Goal: Task Accomplishment & Management: Manage account settings

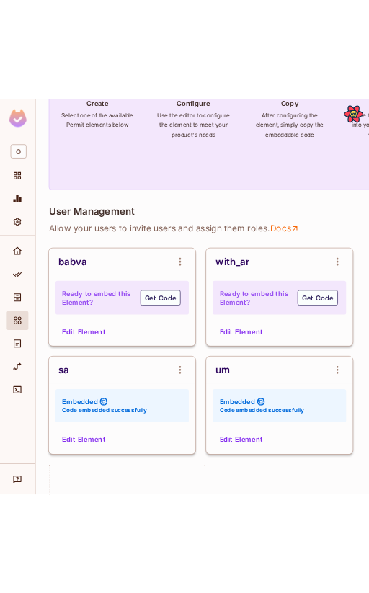
scroll to position [164, 0]
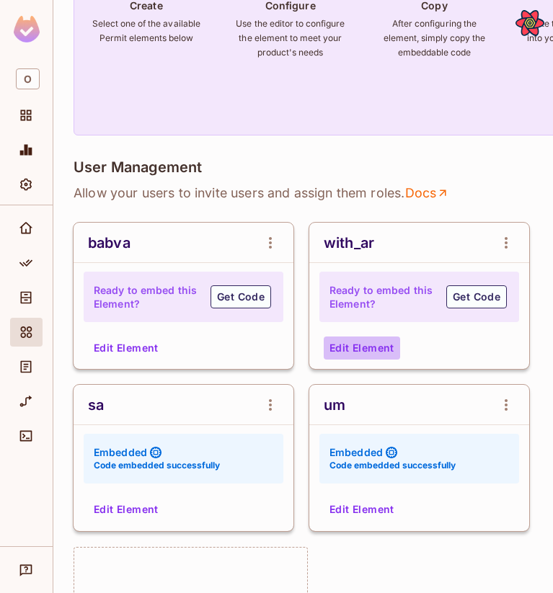
click at [380, 348] on button "Edit Element" at bounding box center [362, 348] width 76 height 23
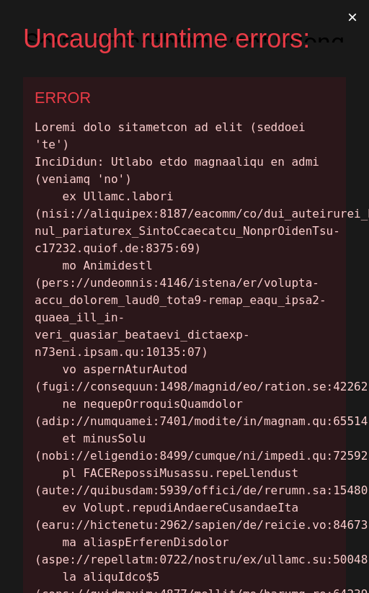
scroll to position [0, 0]
click at [355, 18] on button "×" at bounding box center [352, 17] width 33 height 35
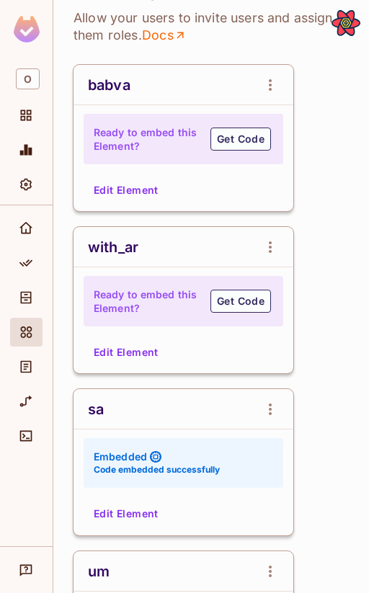
scroll to position [443, 0]
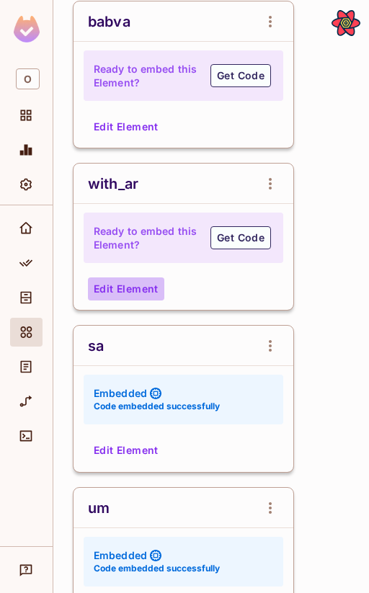
click at [123, 289] on button "Edit Element" at bounding box center [126, 289] width 76 height 23
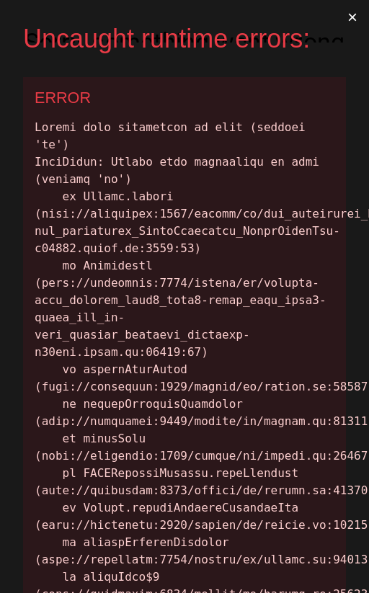
scroll to position [0, 0]
click at [351, 12] on button "×" at bounding box center [352, 17] width 33 height 35
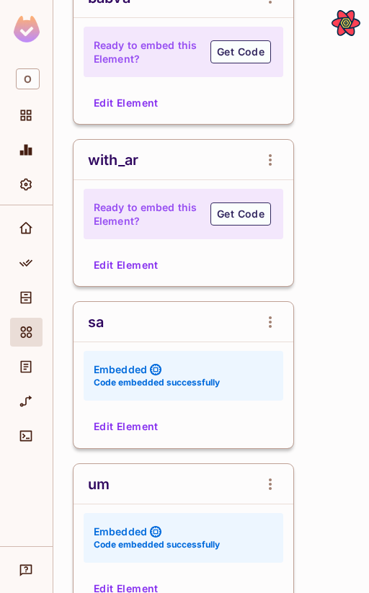
scroll to position [469, 0]
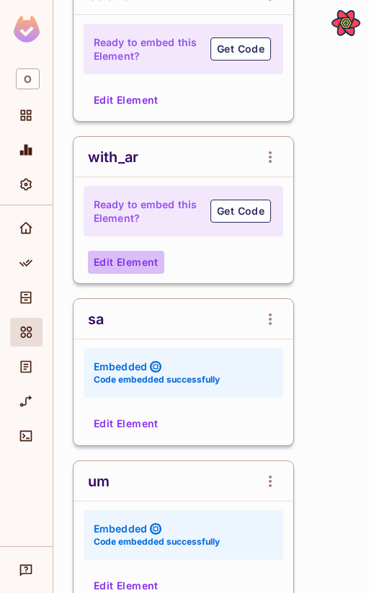
click at [141, 272] on button "Edit Element" at bounding box center [126, 262] width 76 height 23
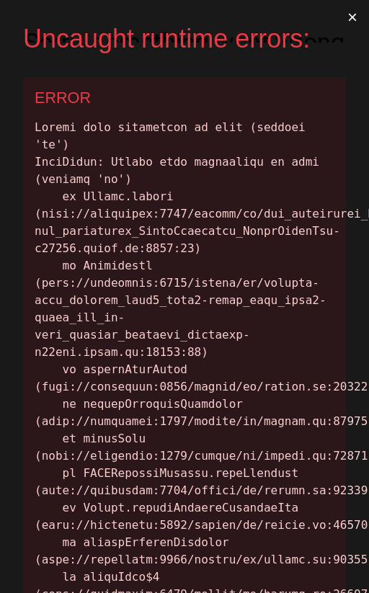
scroll to position [0, 0]
click at [350, 14] on button "×" at bounding box center [352, 17] width 33 height 35
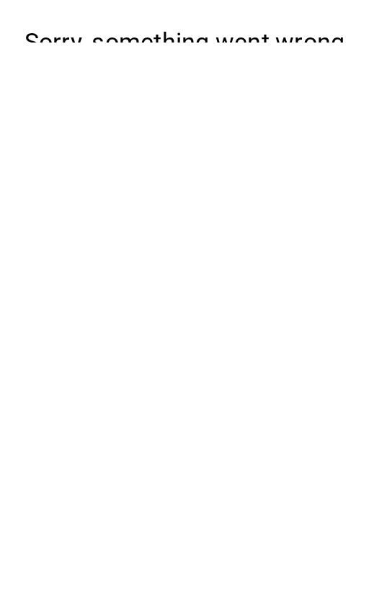
click at [202, 158] on button "Reload" at bounding box center [184, 144] width 63 height 27
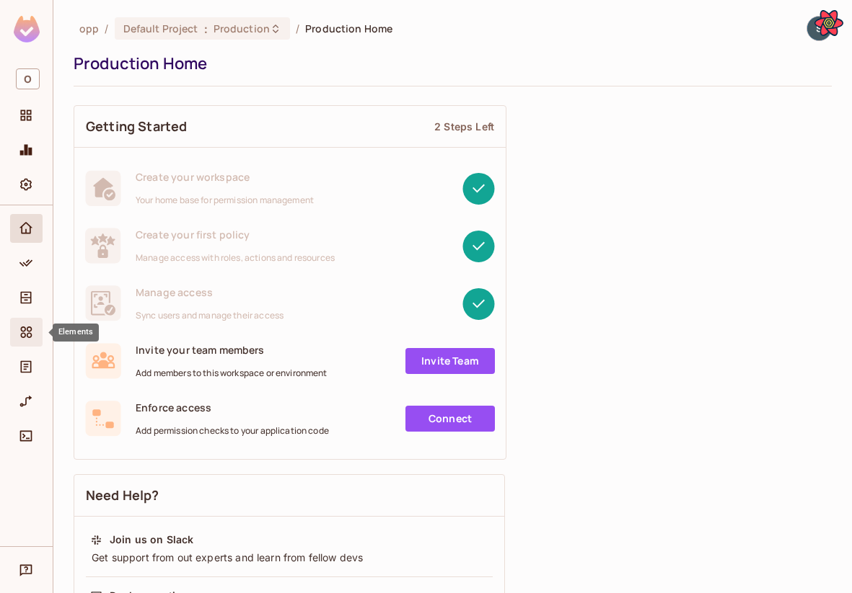
click at [24, 339] on icon "Elements" at bounding box center [26, 332] width 14 height 14
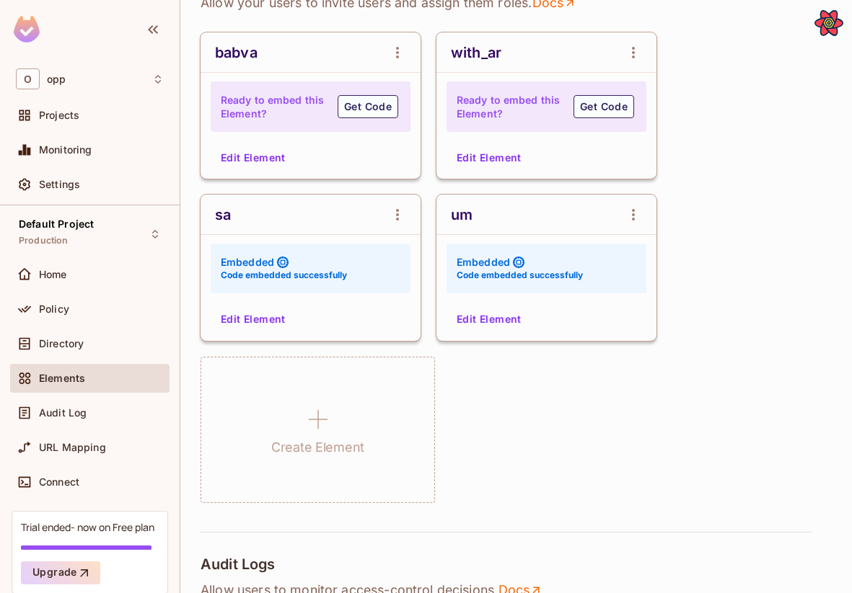
scroll to position [370, 0]
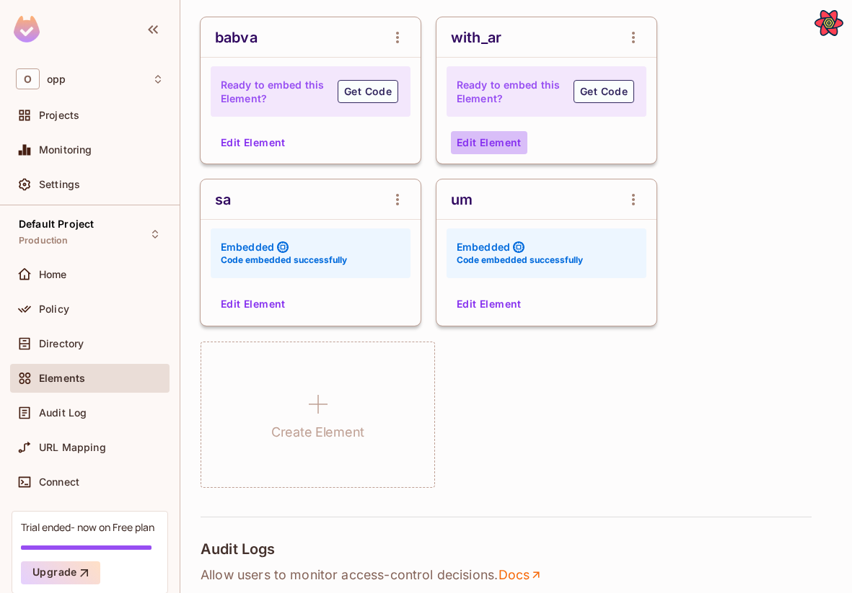
click at [368, 139] on button "Edit Element" at bounding box center [489, 142] width 76 height 23
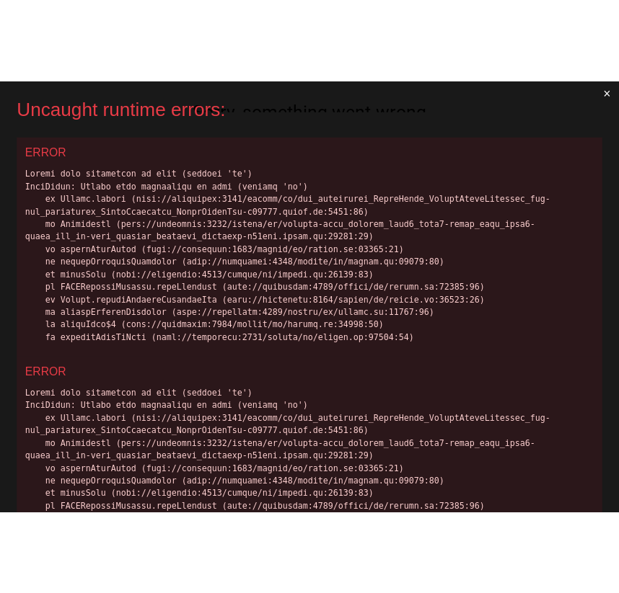
scroll to position [0, 0]
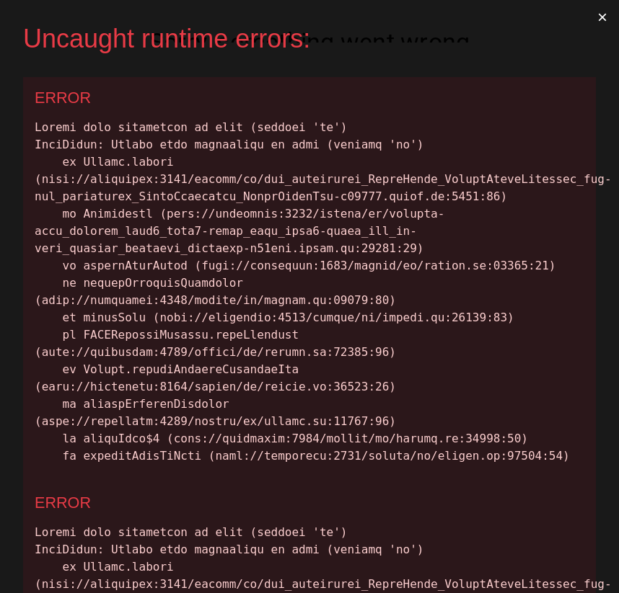
click at [368, 21] on button "×" at bounding box center [602, 17] width 33 height 35
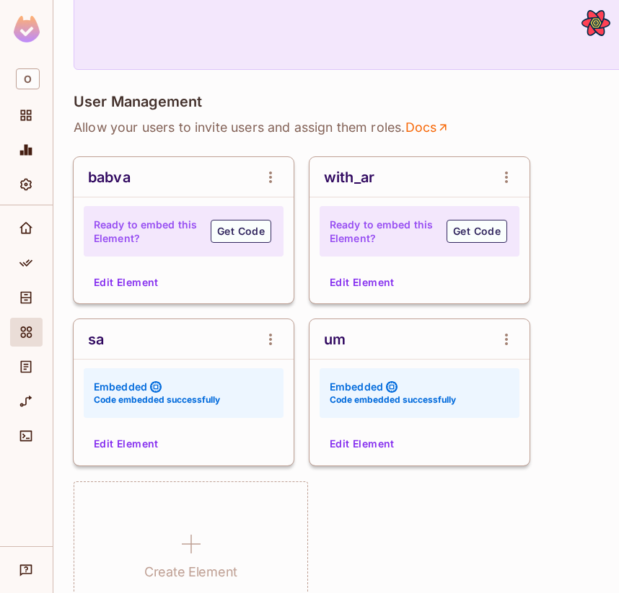
scroll to position [233, 0]
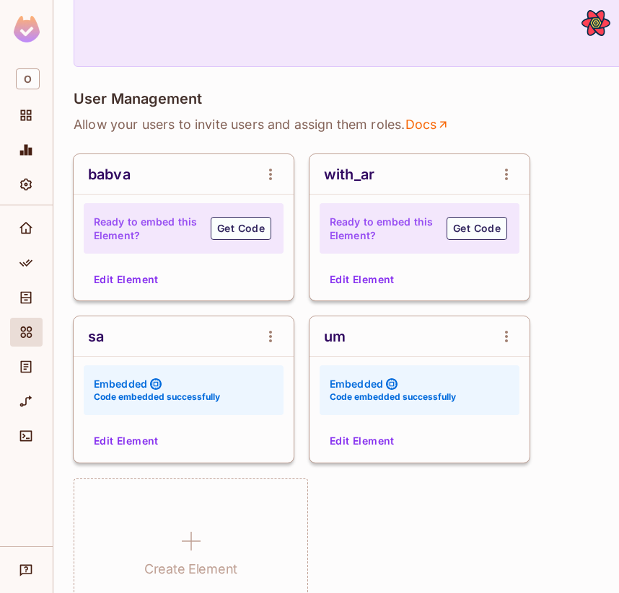
click at [374, 285] on button "Edit Element" at bounding box center [362, 279] width 76 height 23
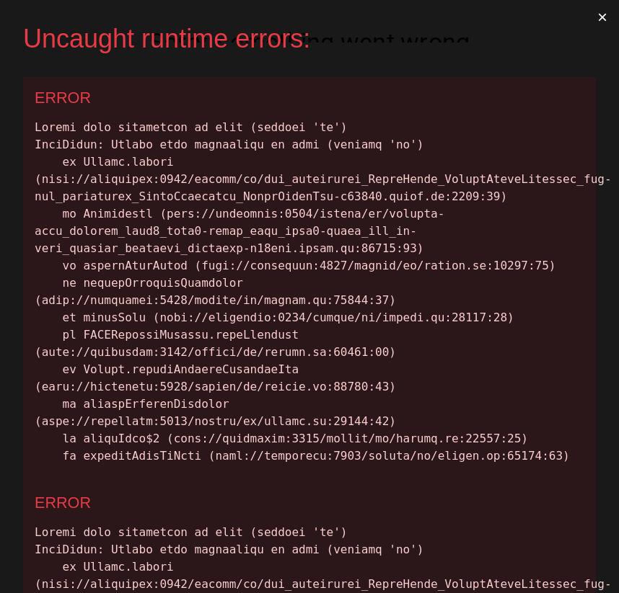
scroll to position [0, 0]
click at [599, 19] on button "×" at bounding box center [602, 17] width 33 height 35
